Goal: Information Seeking & Learning: Check status

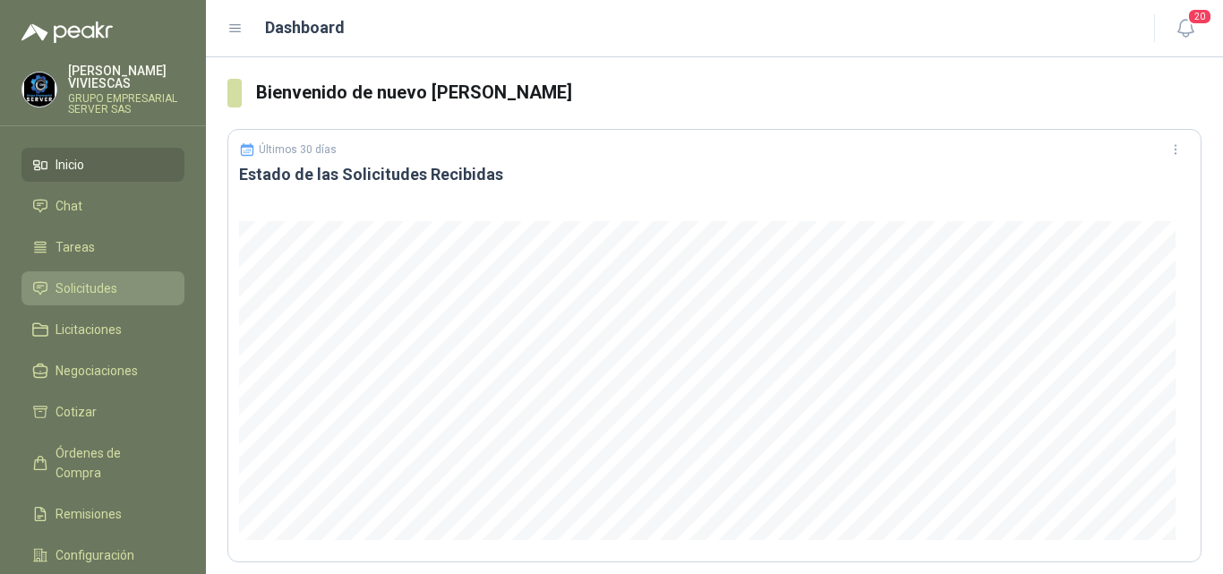
click at [97, 280] on span "Solicitudes" at bounding box center [86, 288] width 62 height 20
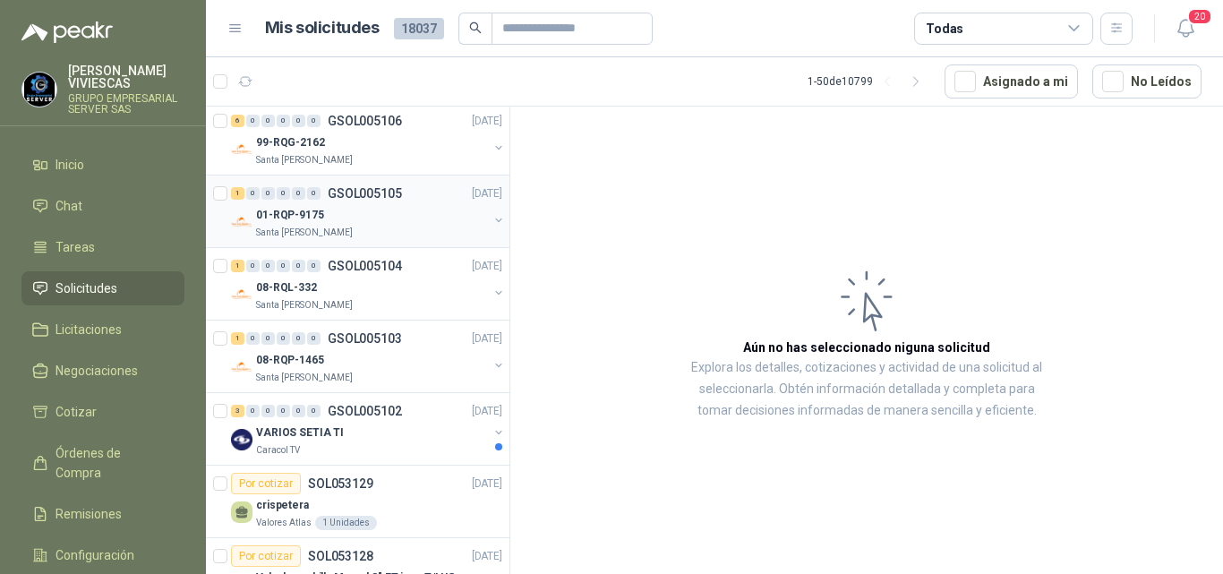
scroll to position [1253, 0]
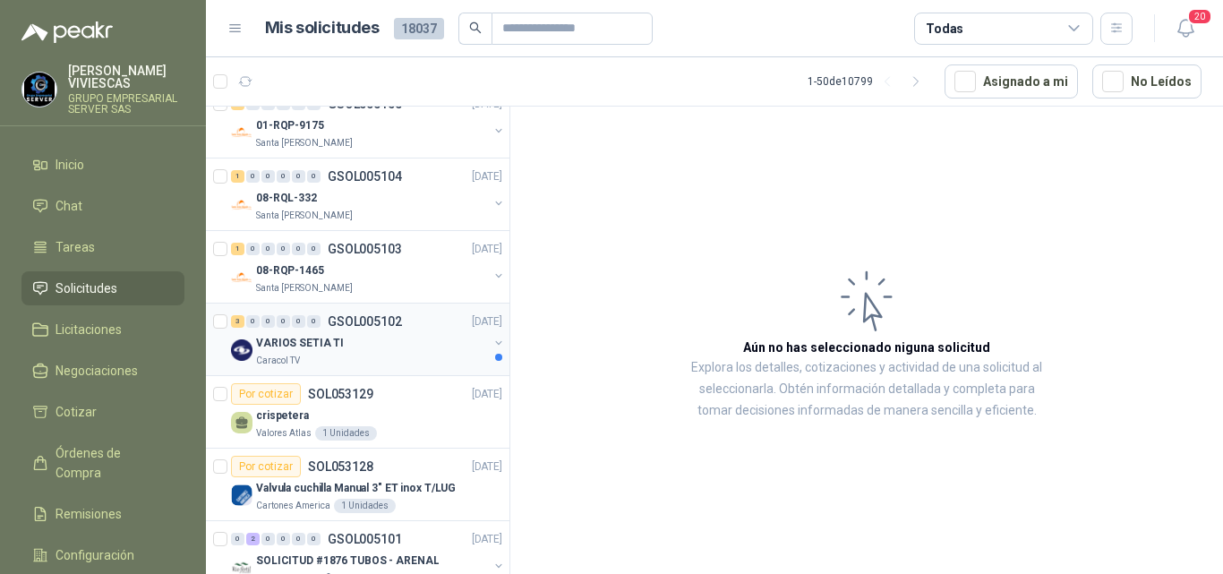
click at [322, 343] on p "VARIOS SETIA TI" at bounding box center [300, 343] width 88 height 17
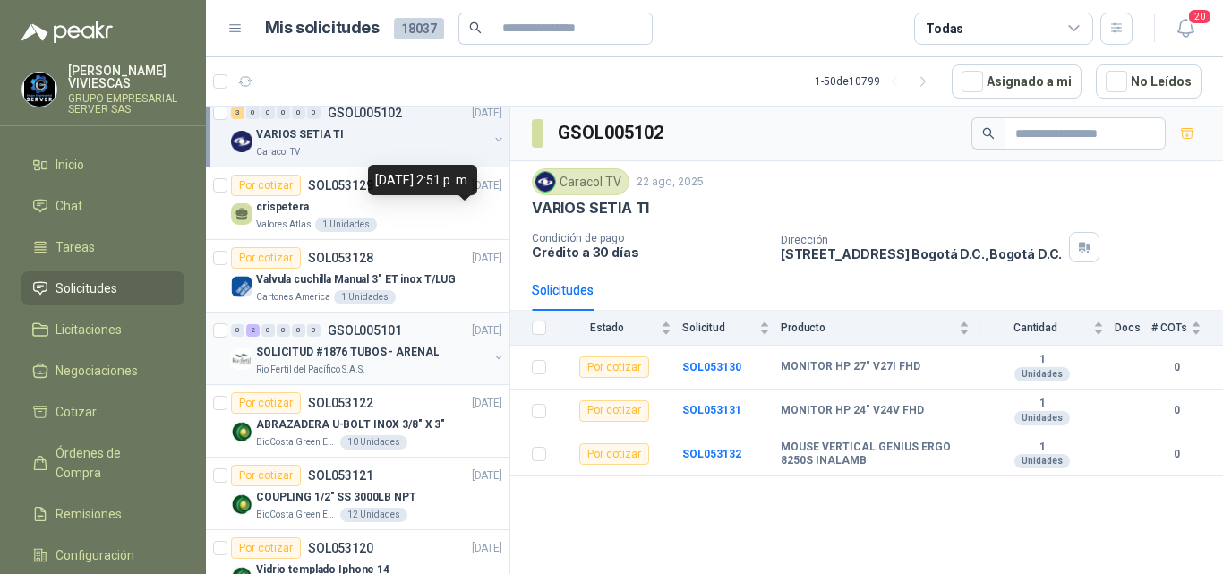
scroll to position [1432, 0]
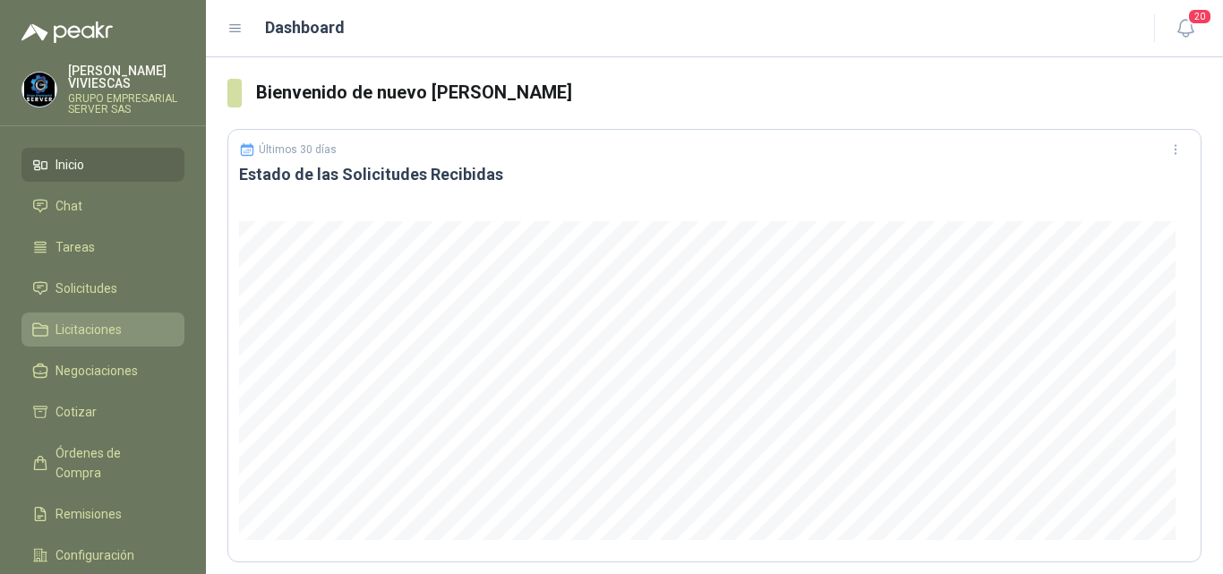
click at [105, 320] on span "Licitaciones" at bounding box center [88, 330] width 66 height 20
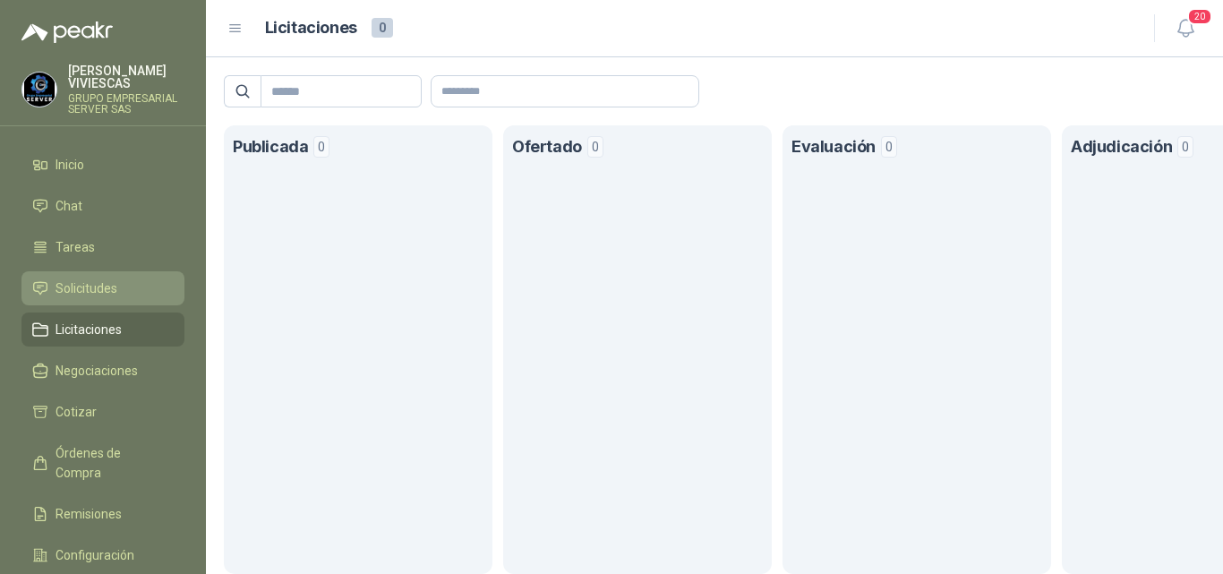
click at [91, 285] on span "Solicitudes" at bounding box center [86, 288] width 62 height 20
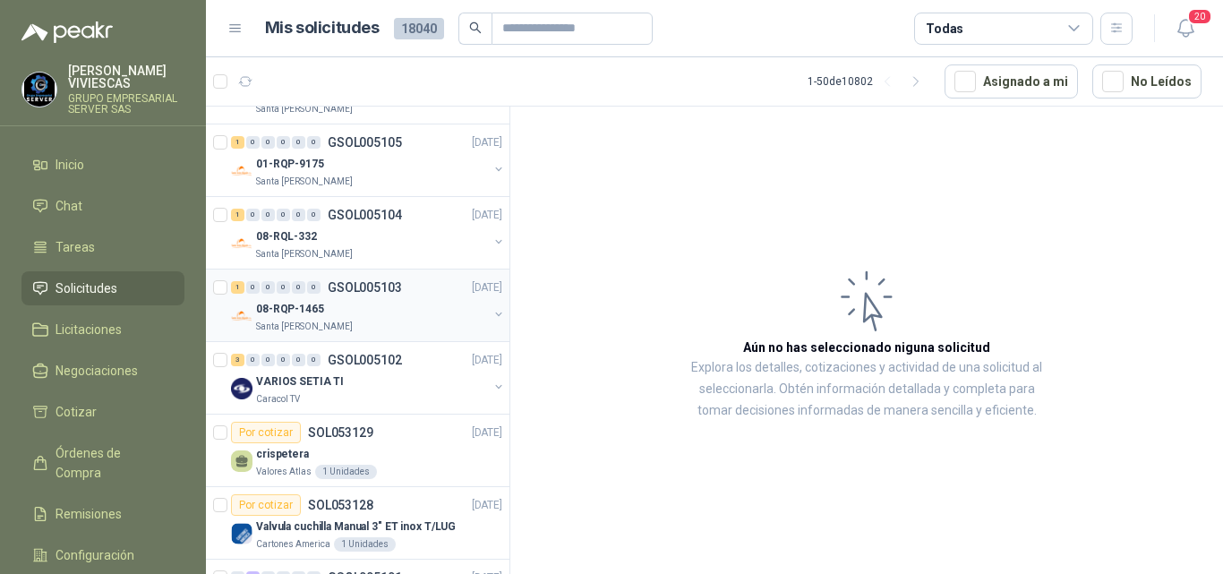
scroll to position [1521, 0]
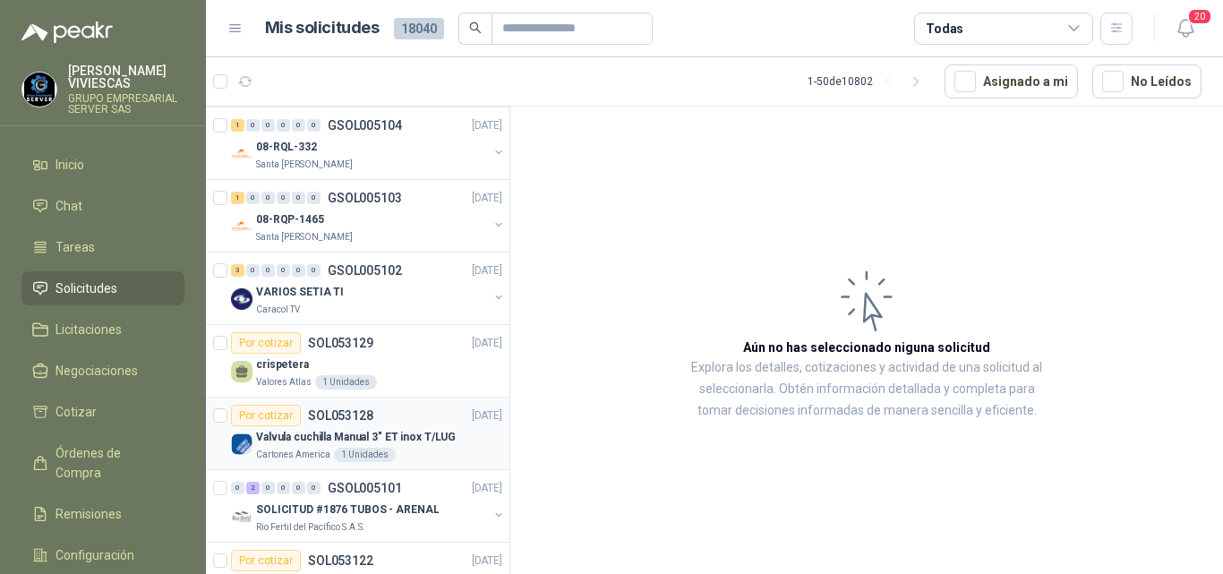
click at [367, 437] on p "Valvula cuchilla Manual 3" ET inox T/LUG" at bounding box center [356, 437] width 200 height 17
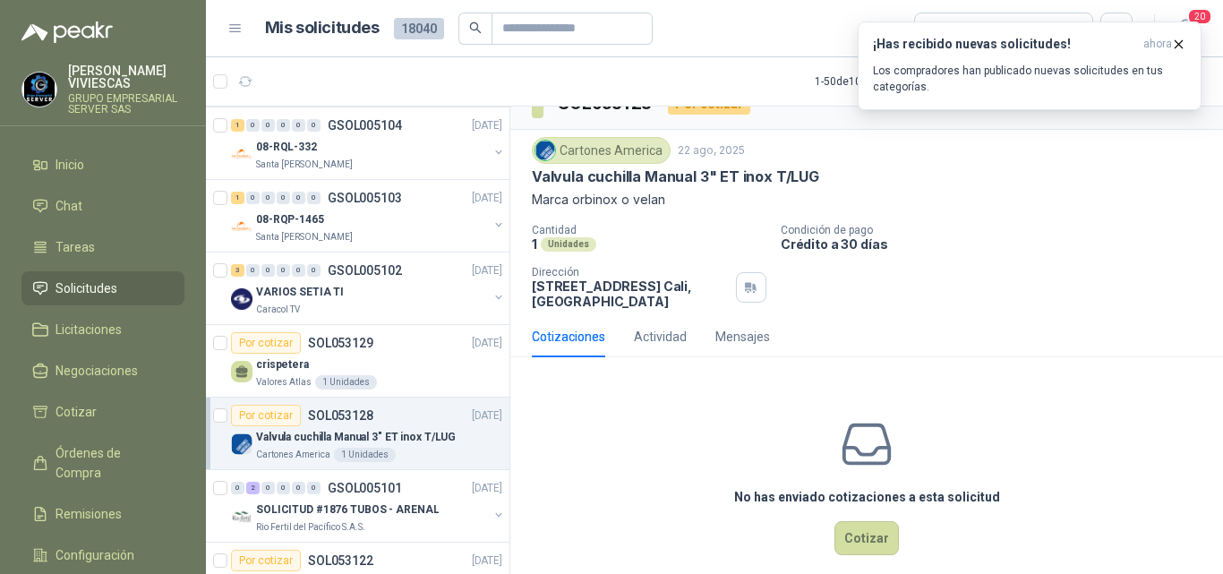
scroll to position [47, 0]
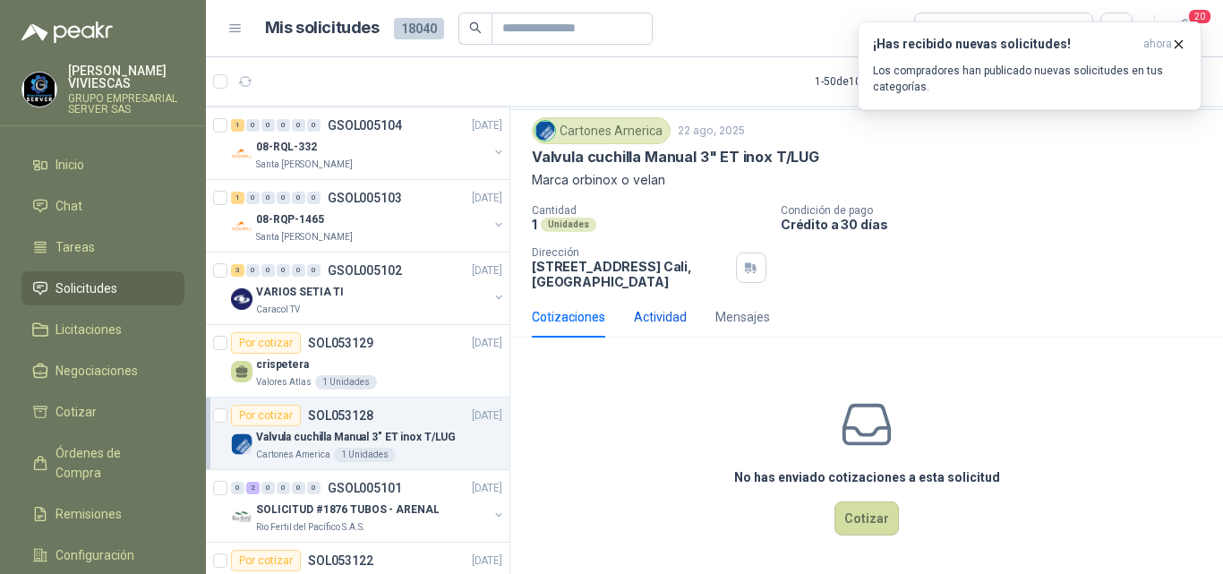
click at [660, 319] on div "Actividad" at bounding box center [660, 317] width 53 height 20
